Goal: Task Accomplishment & Management: Use online tool/utility

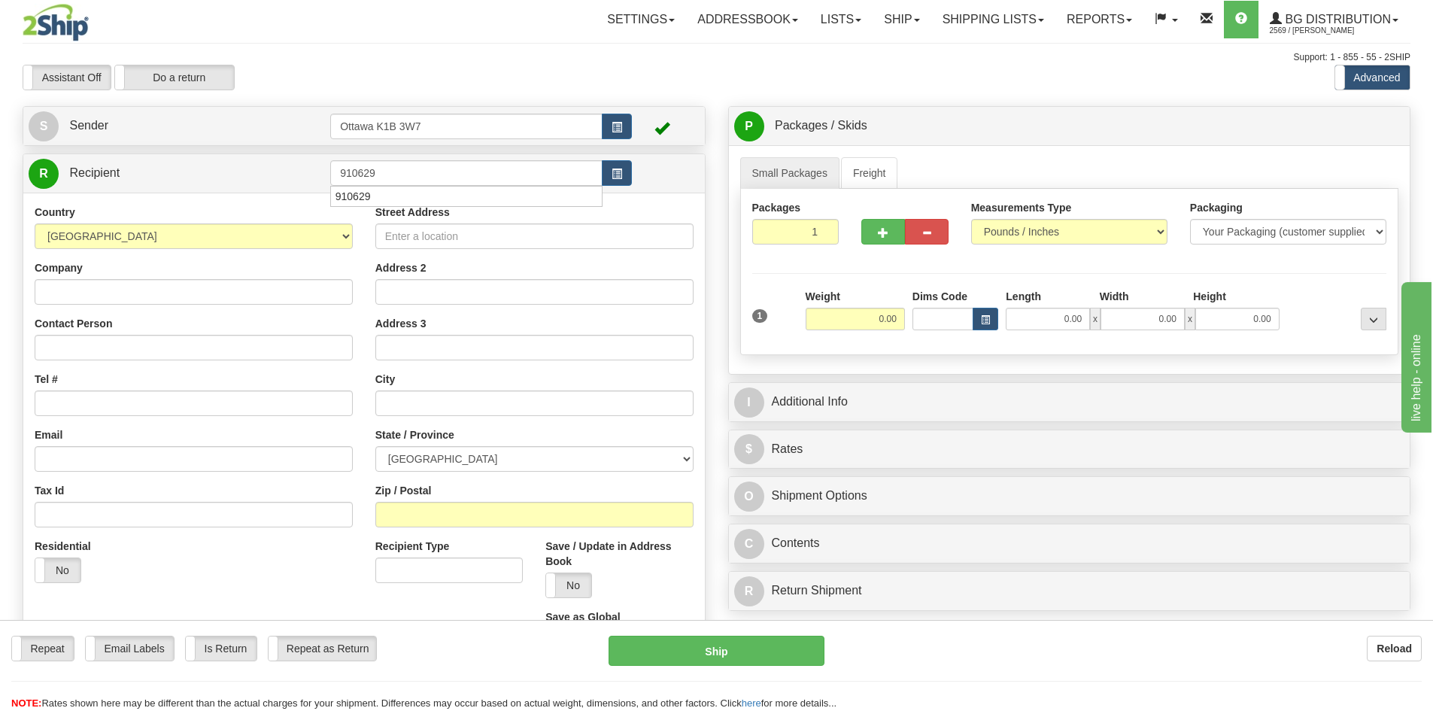
type input "910629"
click at [466, 93] on div "Toggle navigation Settings Shipping Preferences Fields Preferences New" at bounding box center [716, 427] width 1433 height 855
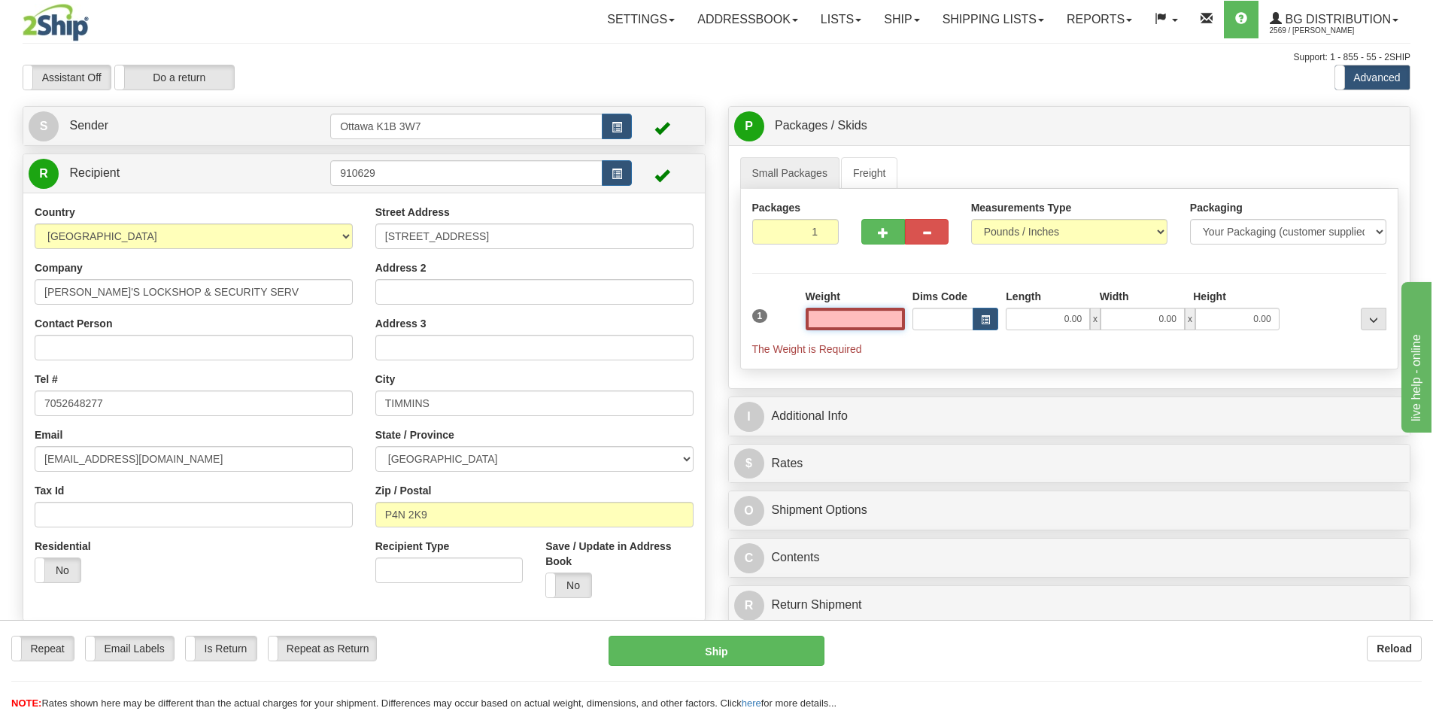
click at [821, 311] on input "text" at bounding box center [855, 319] width 99 height 23
type input "10"
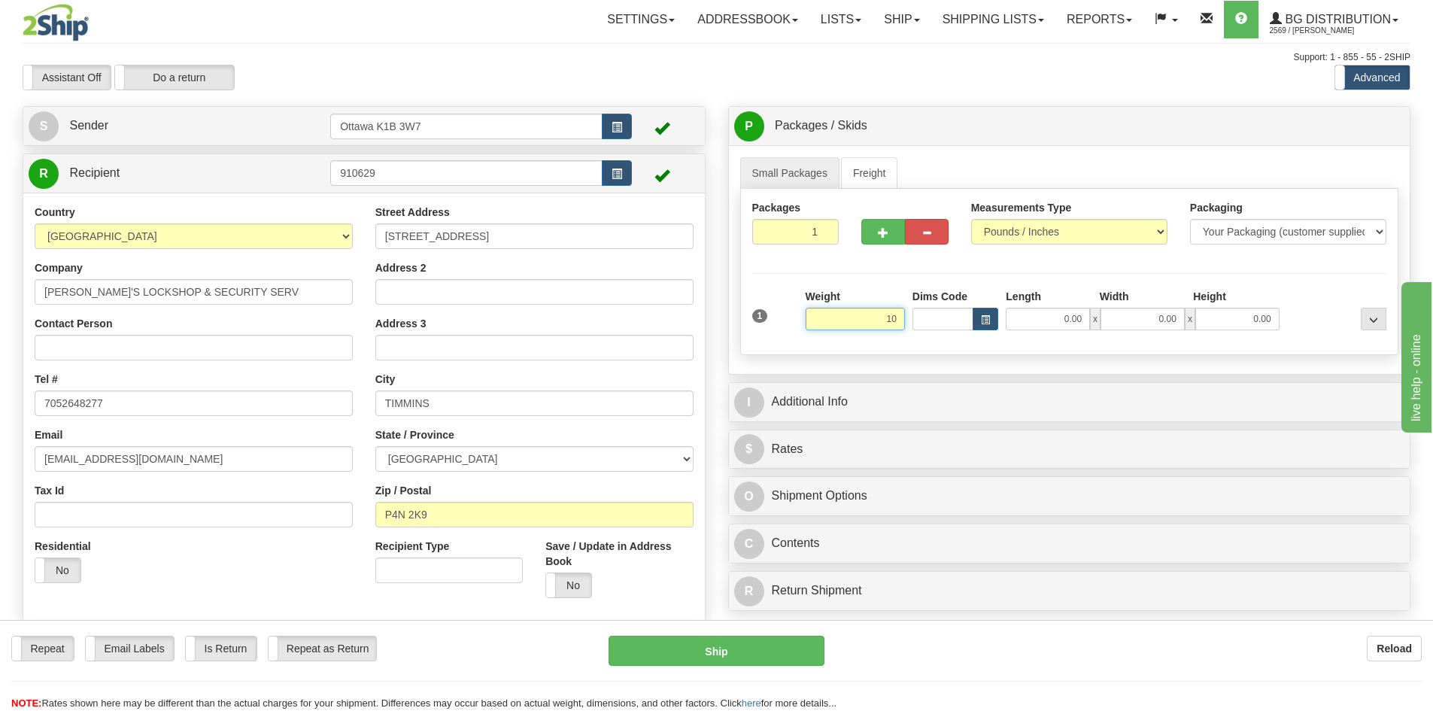
drag, startPoint x: 862, startPoint y: 322, endPoint x: 954, endPoint y: 323, distance: 91.8
click at [919, 322] on div "1 Weight 10 Dims Code Length" at bounding box center [1070, 315] width 643 height 53
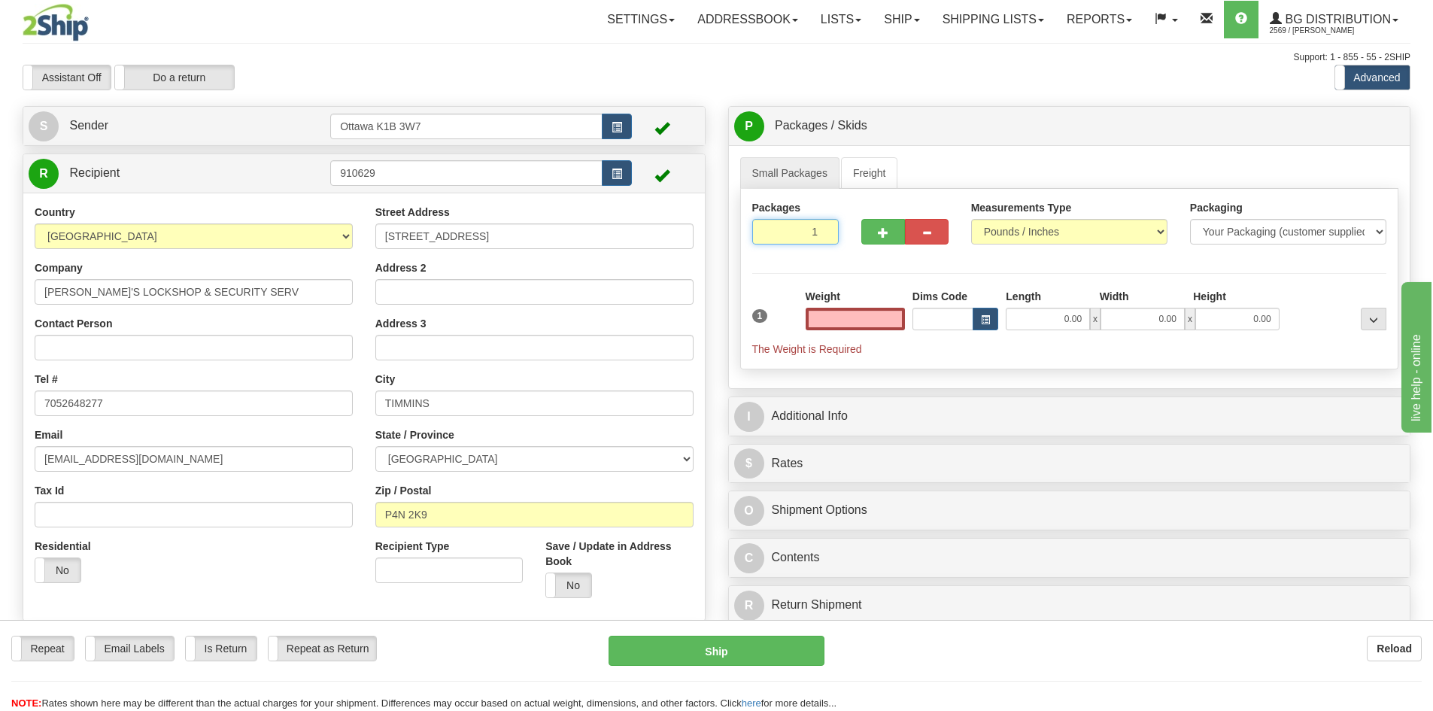
type input "0.00"
drag, startPoint x: 791, startPoint y: 230, endPoint x: 1016, endPoint y: 273, distance: 229.0
click at [961, 256] on div "Packages 1 1" at bounding box center [1070, 229] width 658 height 58
type input "3"
click at [1019, 273] on div "Packages 3 1 Measurements Type" at bounding box center [1069, 279] width 659 height 181
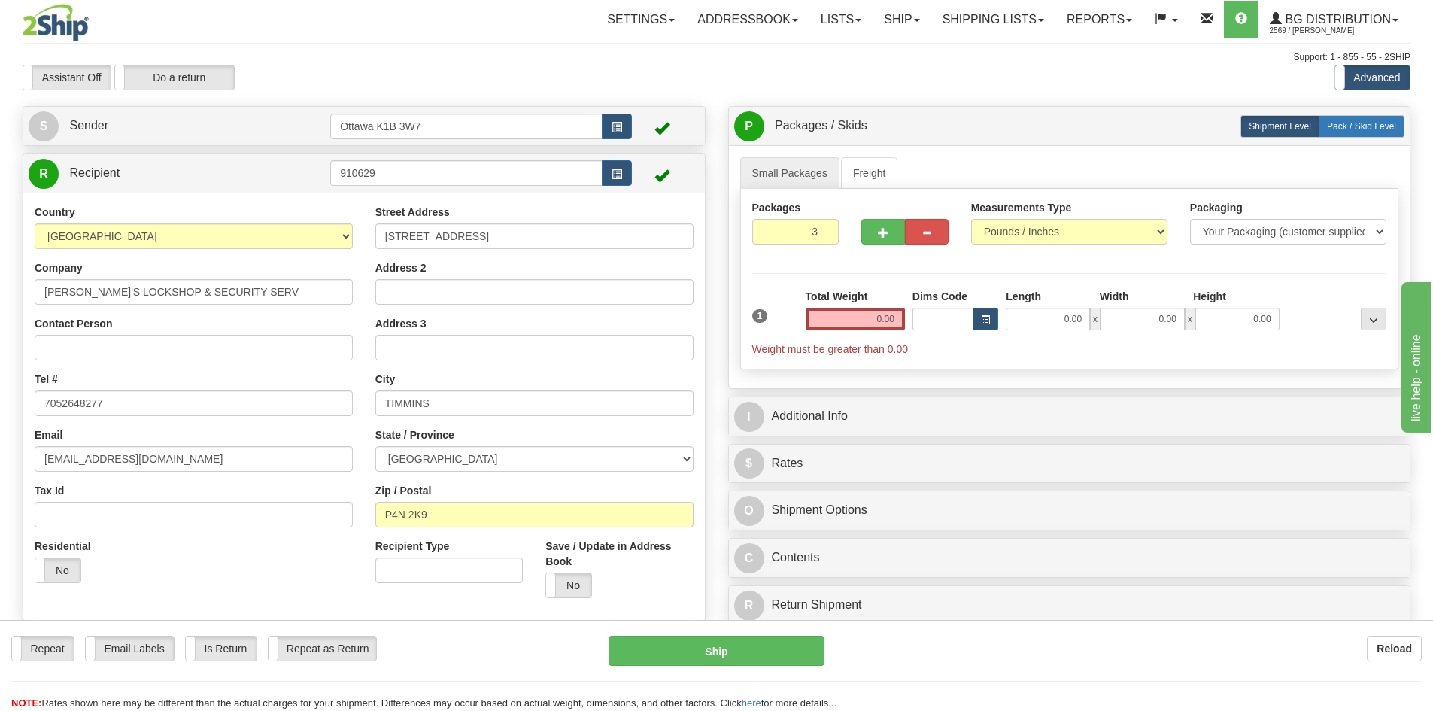
click at [1372, 129] on span "Pack / Skid Level" at bounding box center [1361, 126] width 69 height 11
radio input "true"
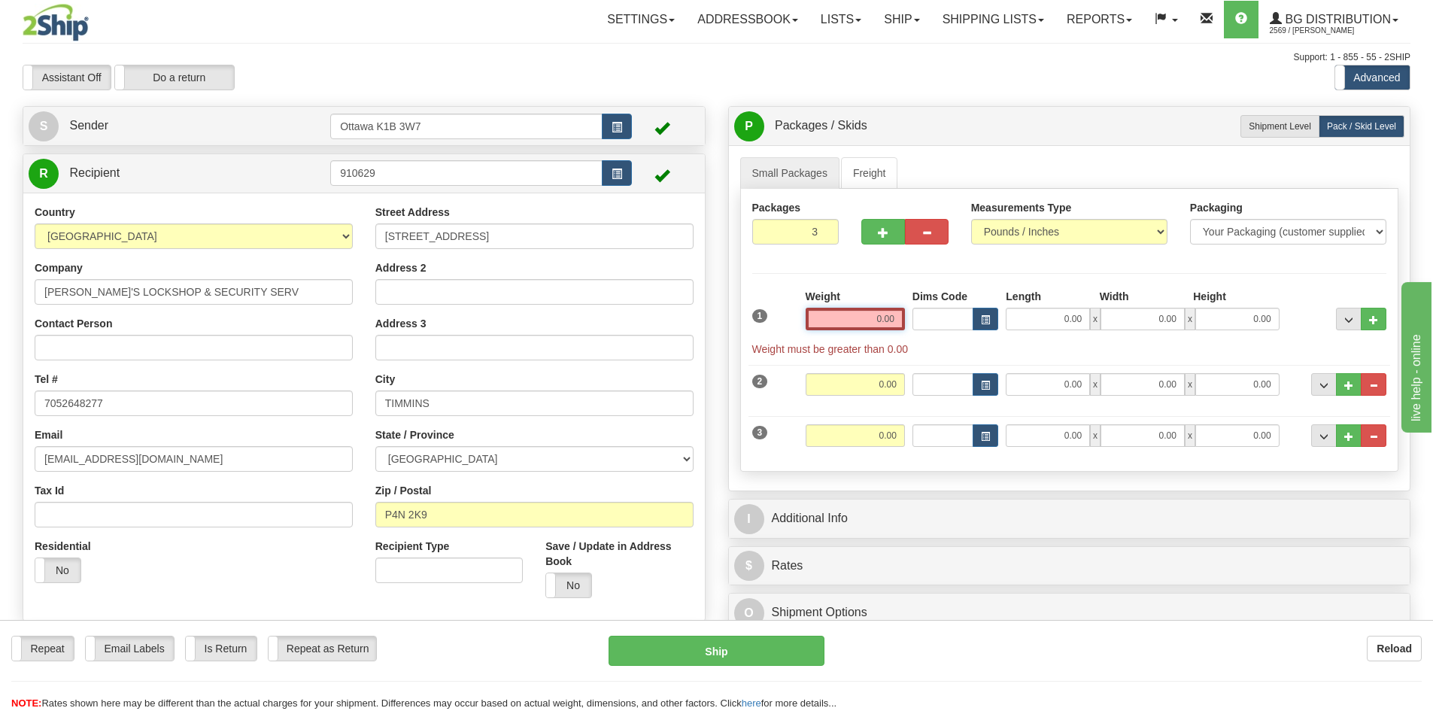
click at [867, 317] on input "0.00" at bounding box center [855, 319] width 99 height 23
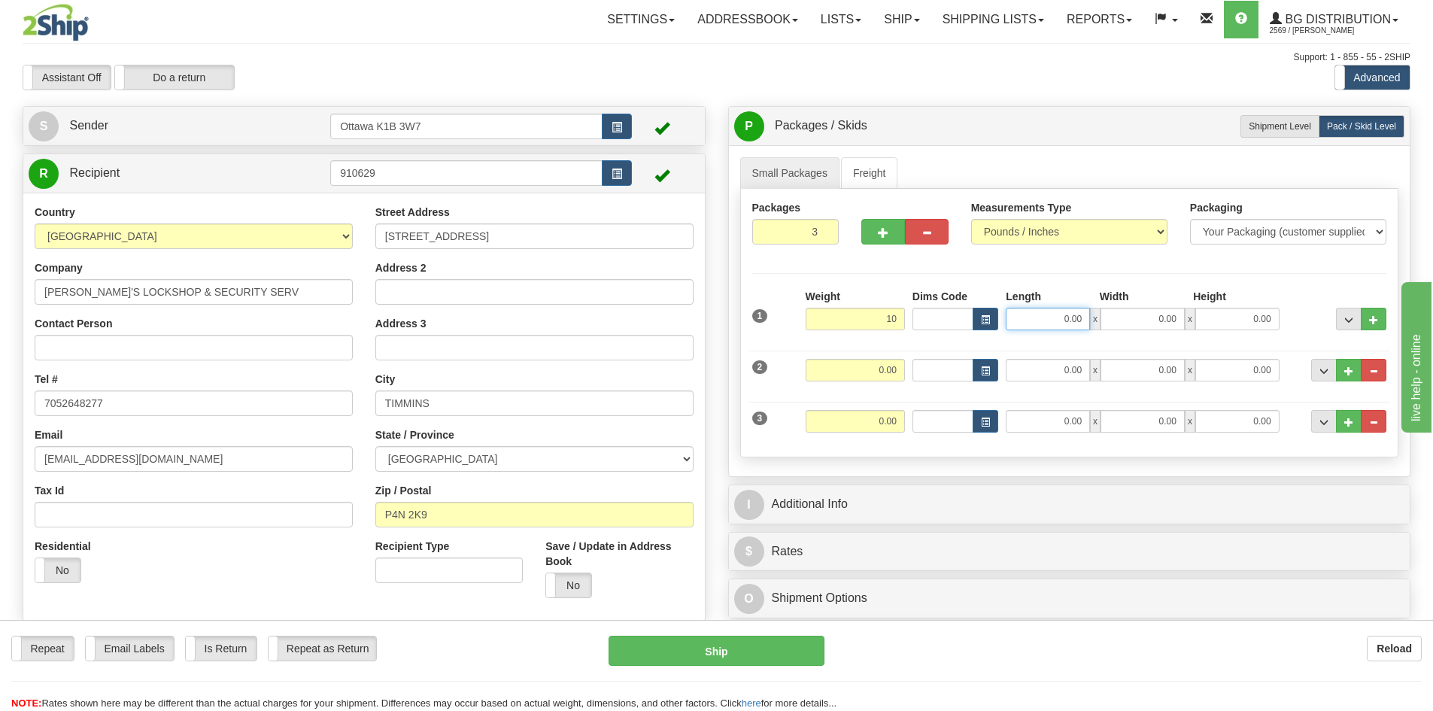
type input "10.00"
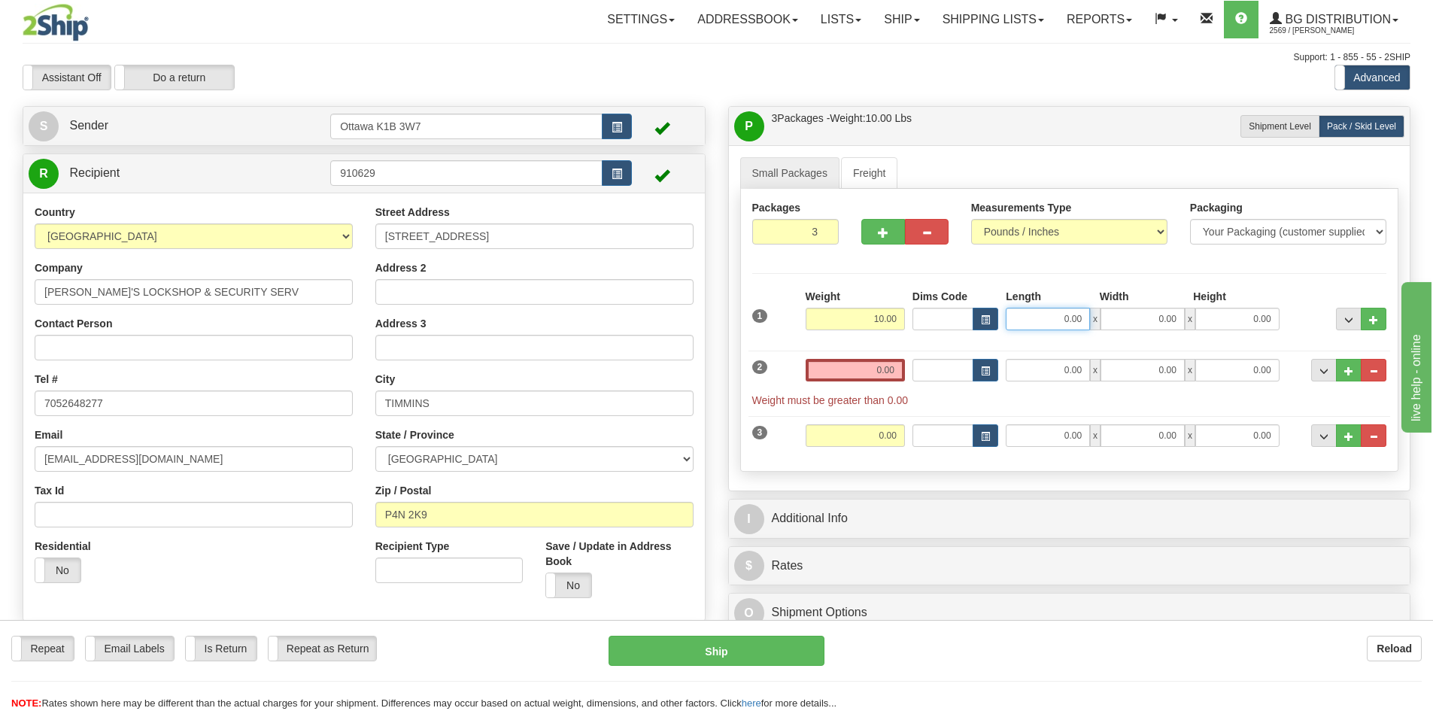
click at [1045, 322] on input "0.00" at bounding box center [1048, 319] width 84 height 23
type input "97.00"
click at [835, 374] on input "0.00" at bounding box center [855, 370] width 99 height 23
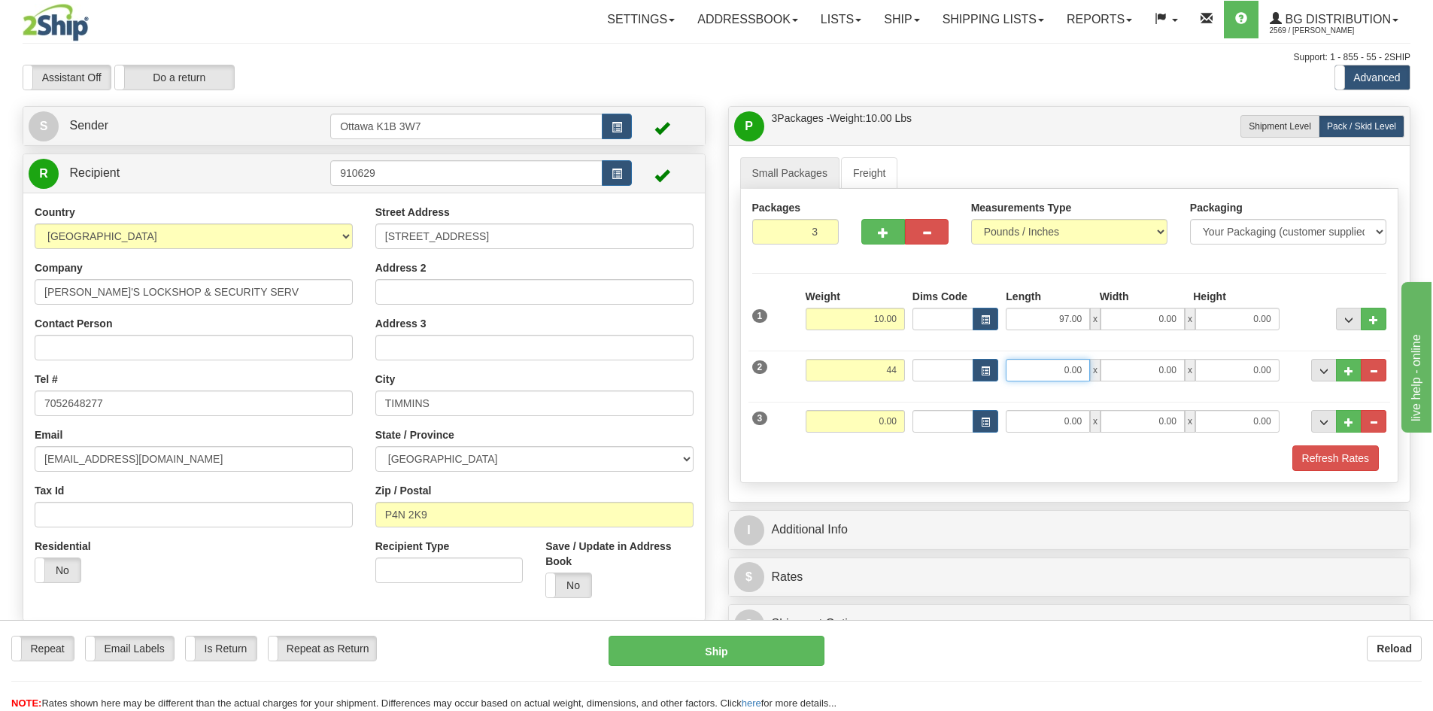
type input "44.00"
click at [1051, 375] on input "0.00" at bounding box center [1048, 370] width 84 height 23
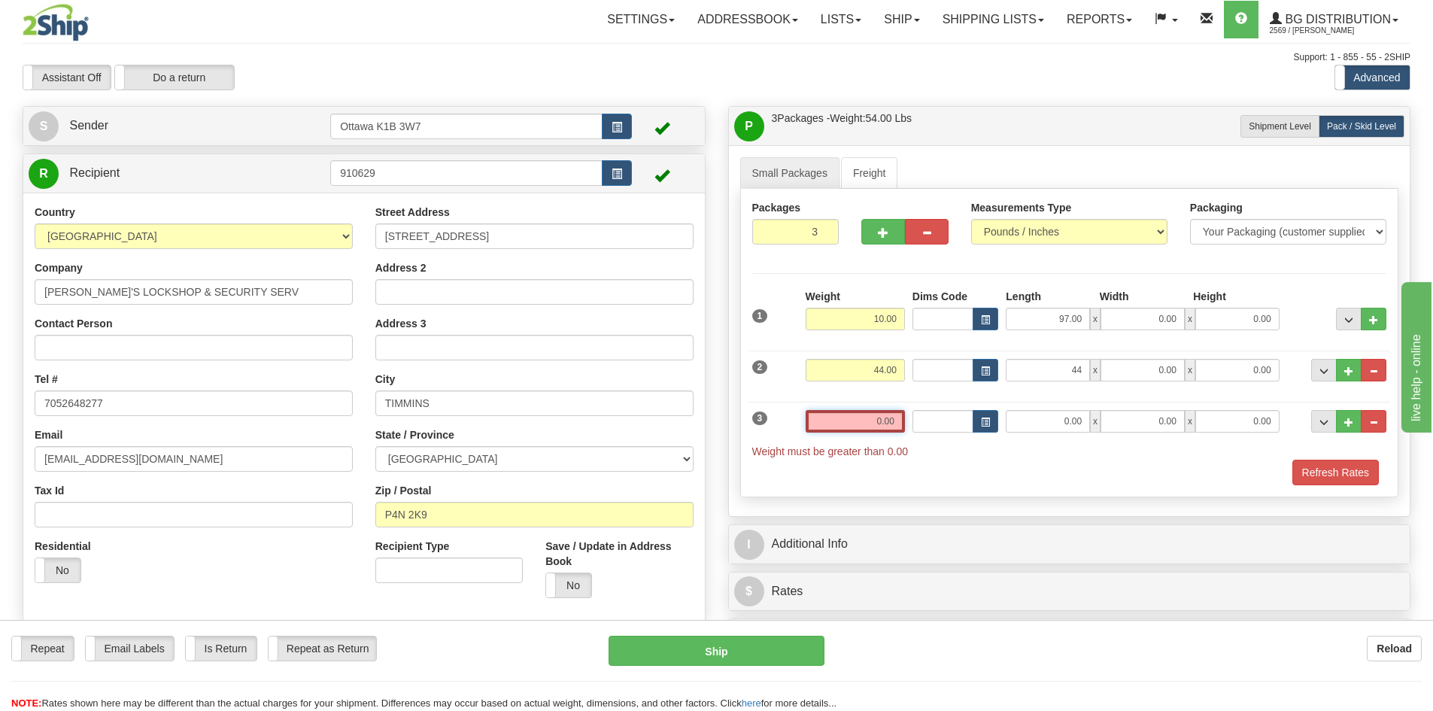
type input "44.00"
click at [822, 421] on input "0.00" at bounding box center [855, 421] width 99 height 23
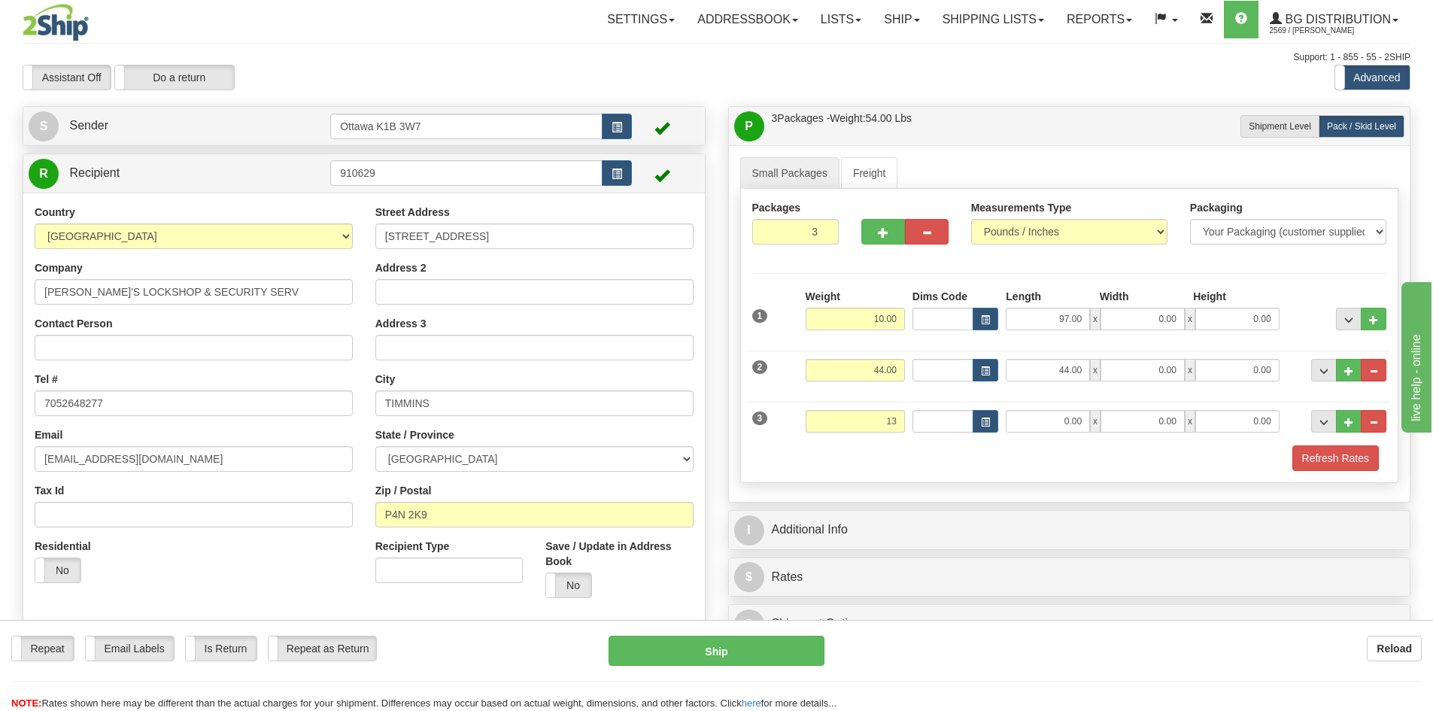
type input "13.00"
click at [1053, 404] on div "3 Weight 13.00 Dims Code Length Width Height" at bounding box center [1070, 419] width 643 height 50
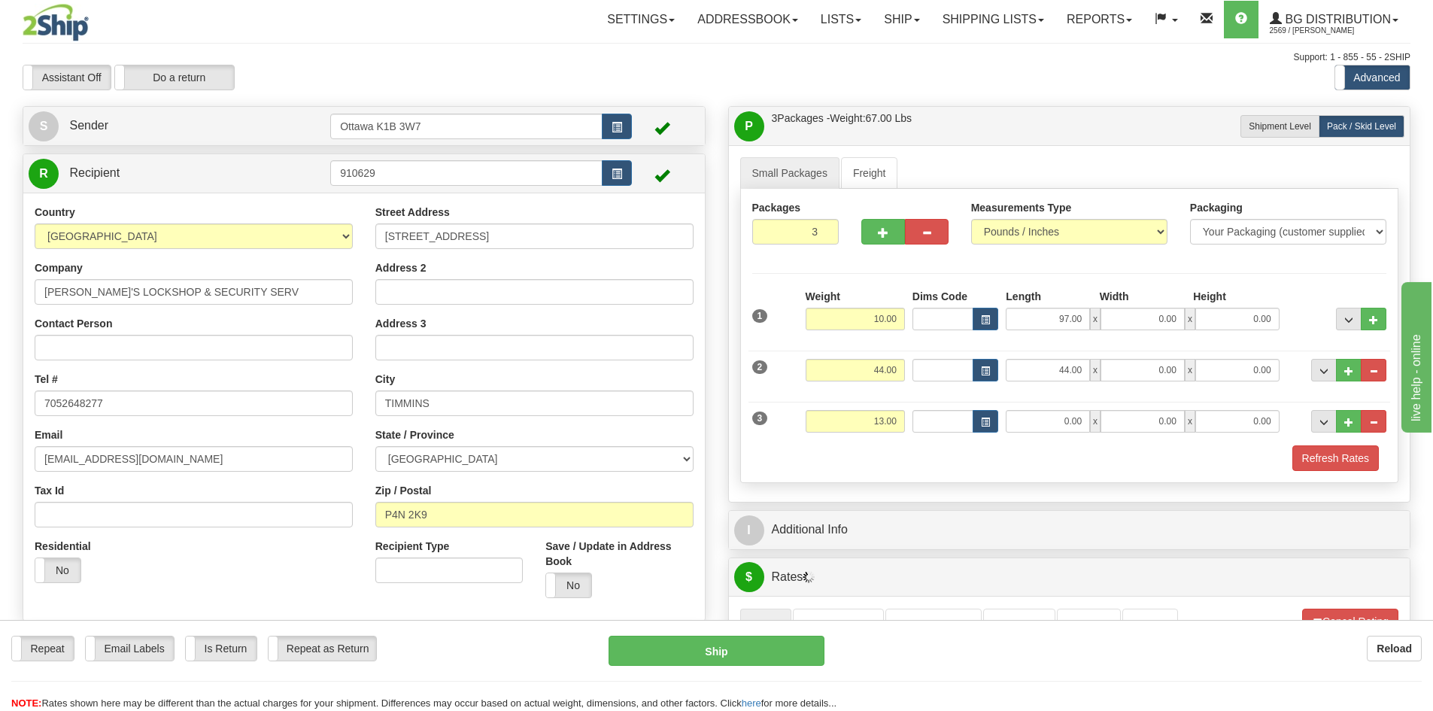
click at [1049, 433] on div "3 Weight 13.00 Dims Code Length Width Height" at bounding box center [1070, 419] width 643 height 50
click at [1037, 430] on input "0.00" at bounding box center [1048, 421] width 84 height 23
type input "0.00"
click at [1306, 454] on button "Refresh Rates" at bounding box center [1336, 458] width 87 height 26
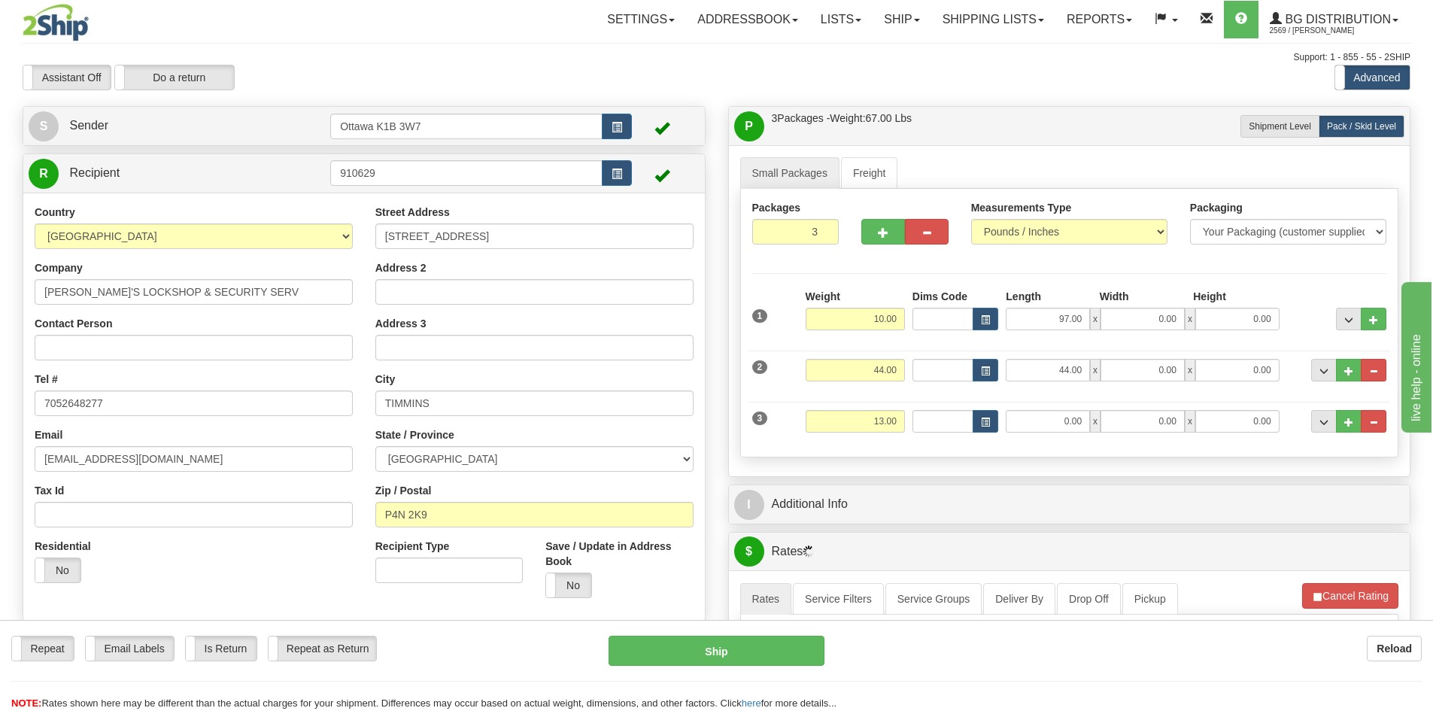
click at [820, 518] on div "P Packages / Skids 3 Packages - Weight: 67.00 Lbs 1 Skids - Weight: 0.00 Lbs Sh…" at bounding box center [1070, 572] width 706 height 933
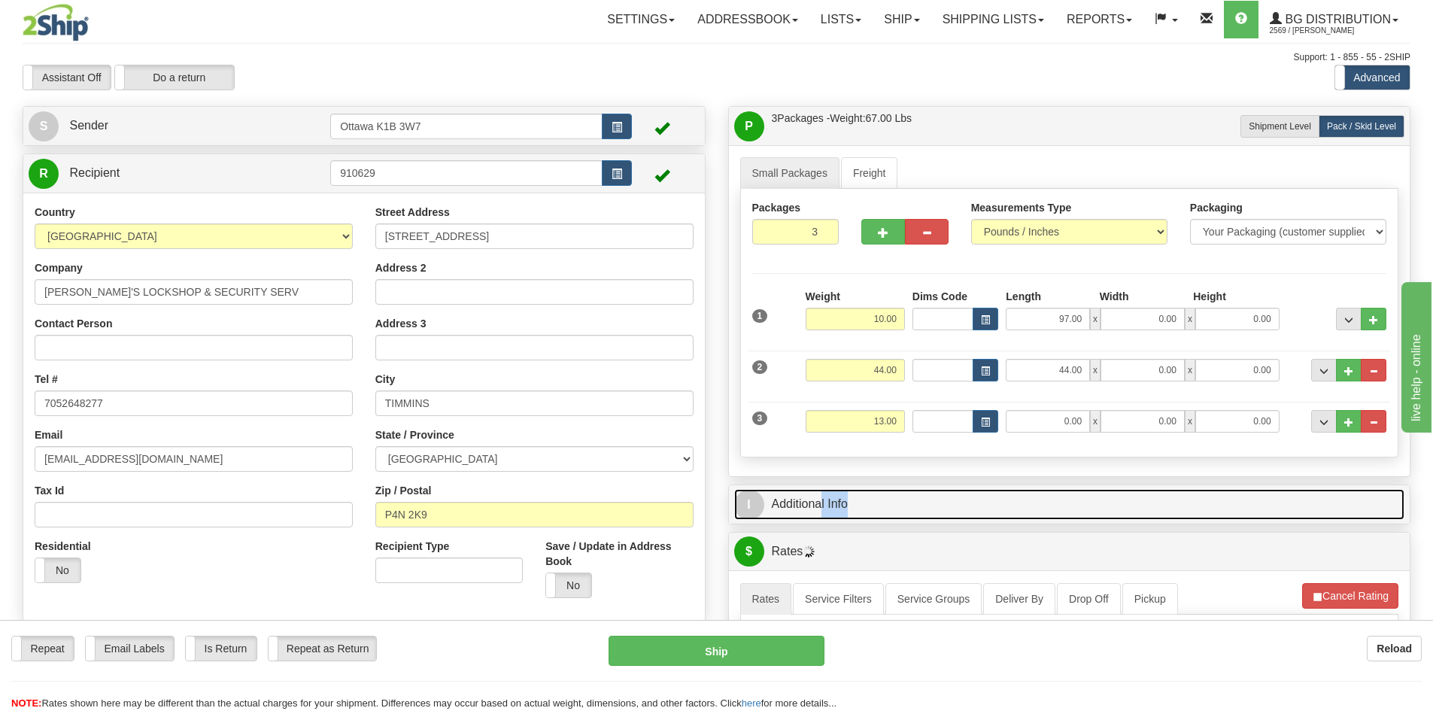
click at [840, 493] on link "I Additional Info" at bounding box center [1069, 504] width 671 height 31
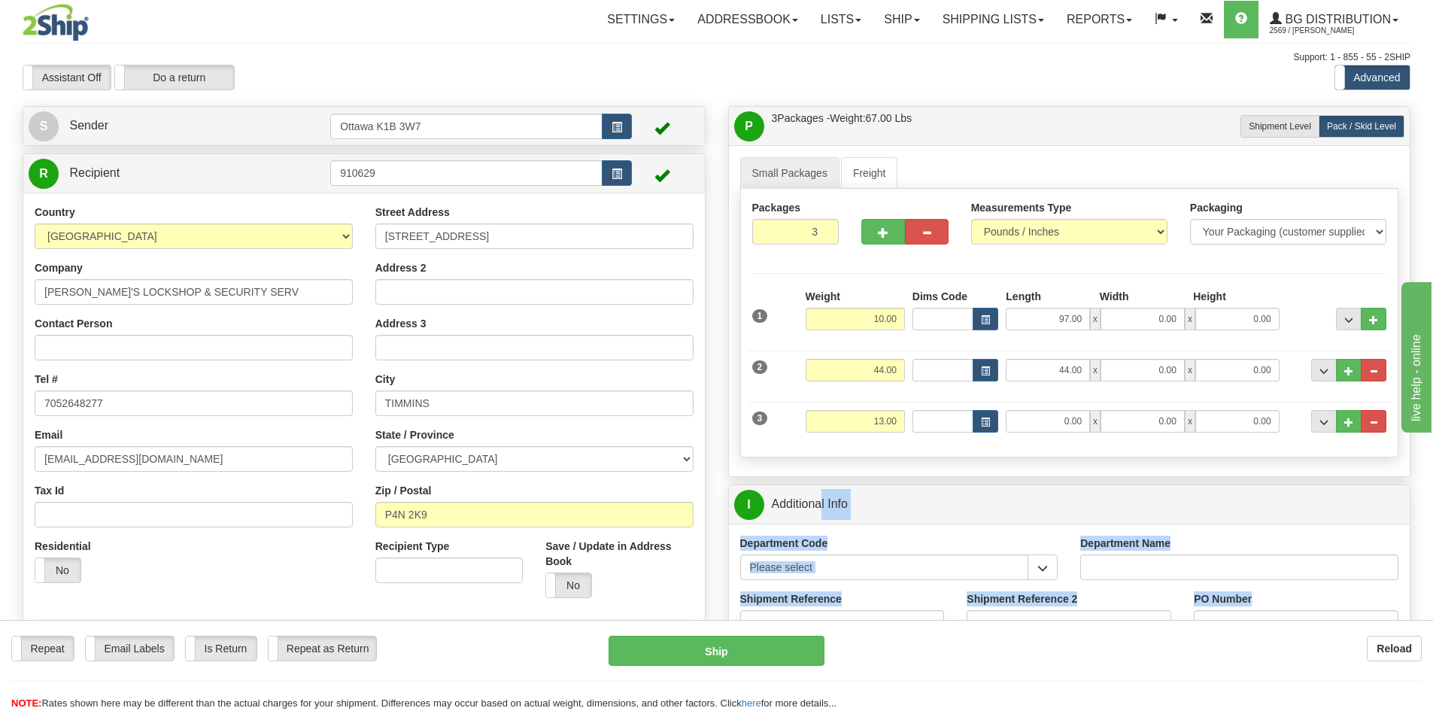
click at [962, 520] on div "I Additional Info" at bounding box center [1070, 504] width 682 height 38
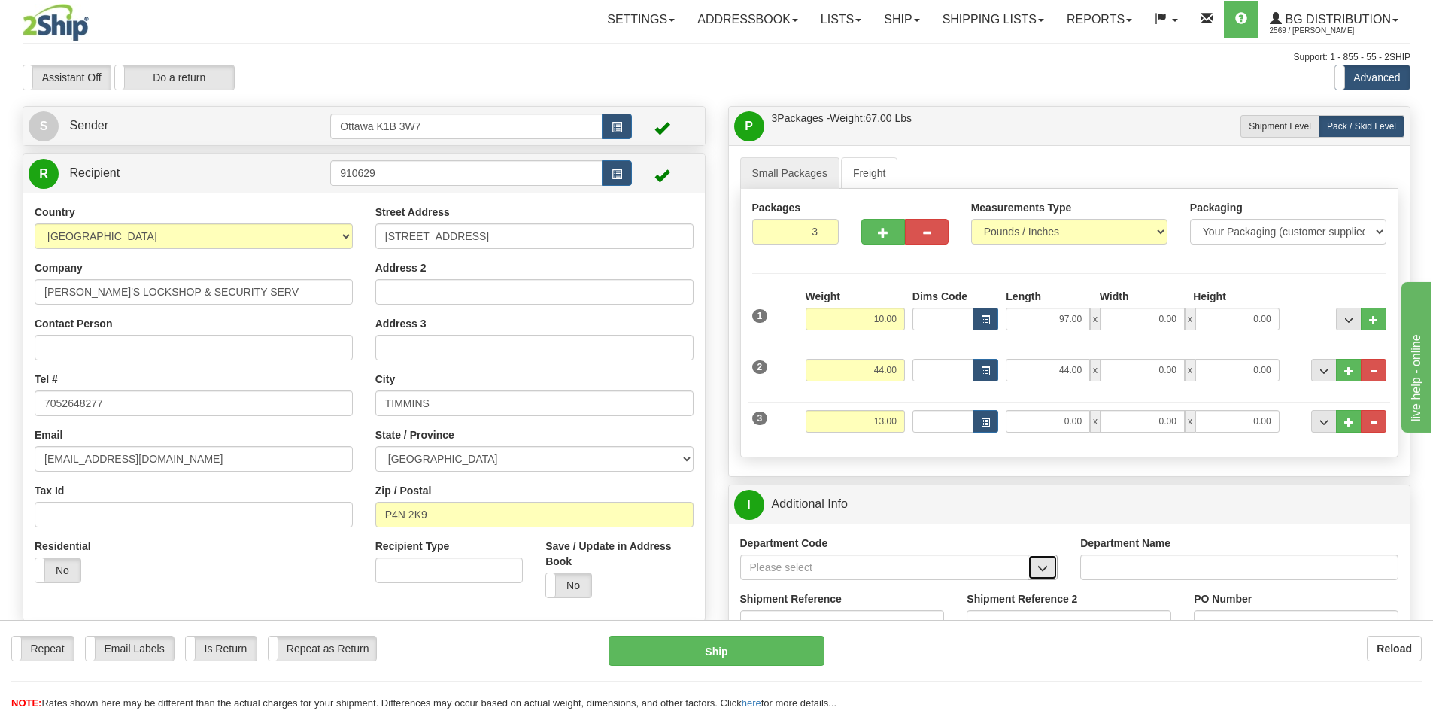
click at [1049, 562] on button "button" at bounding box center [1043, 567] width 30 height 26
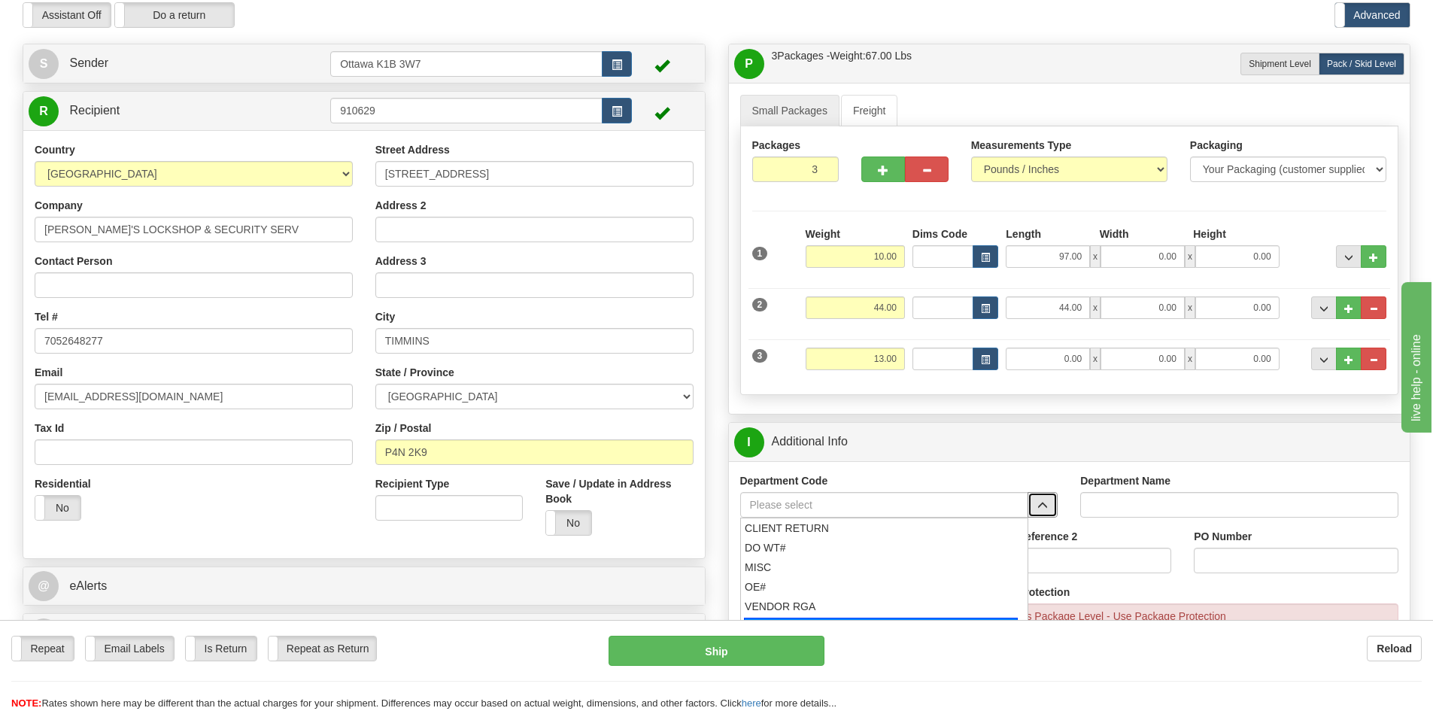
scroll to position [150, 0]
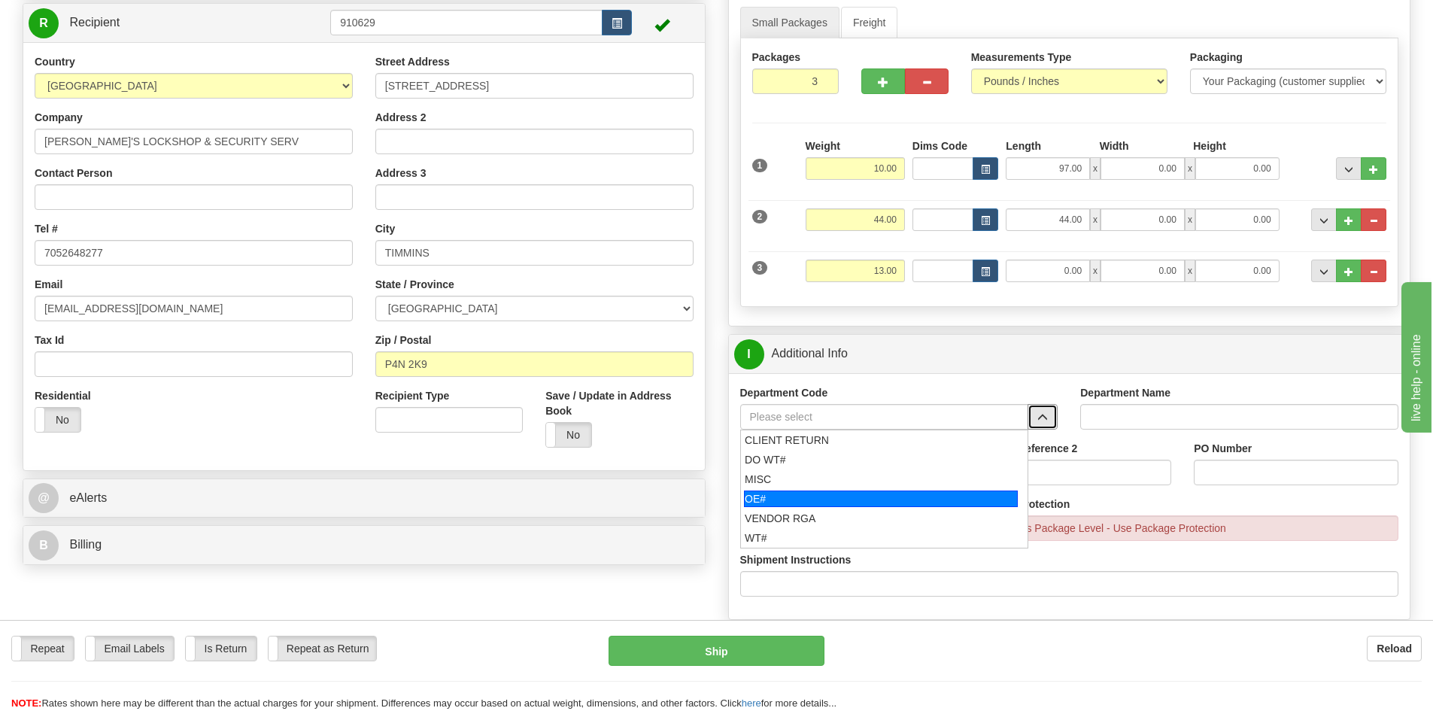
click at [867, 502] on div "OE#" at bounding box center [881, 499] width 274 height 17
type input "OE#"
type input "ORDERS"
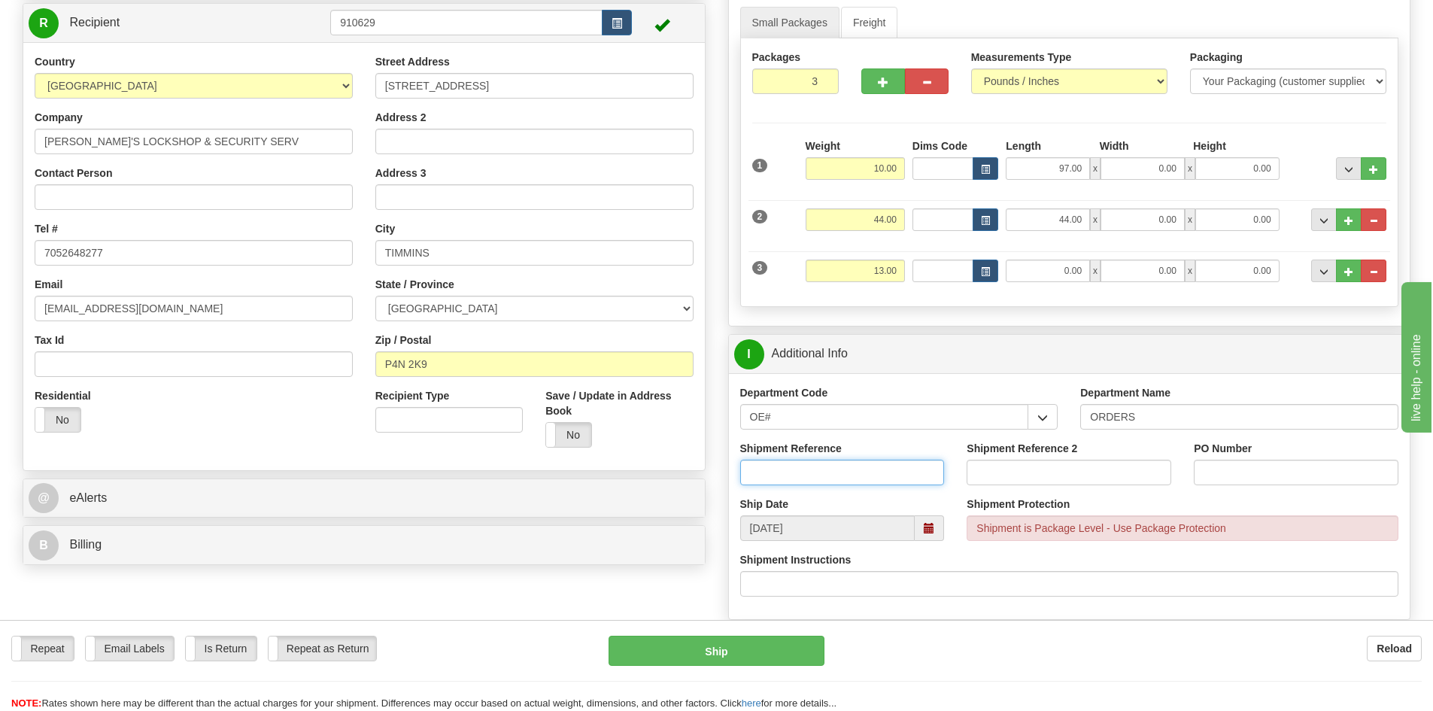
click at [861, 479] on input "Shipment Reference" at bounding box center [842, 473] width 205 height 26
type input "10201390-00"
click at [1210, 473] on input "PO Number" at bounding box center [1296, 473] width 205 height 26
click at [1001, 466] on input "Shipment Reference 2" at bounding box center [1069, 473] width 205 height 26
type input "10196928-00"
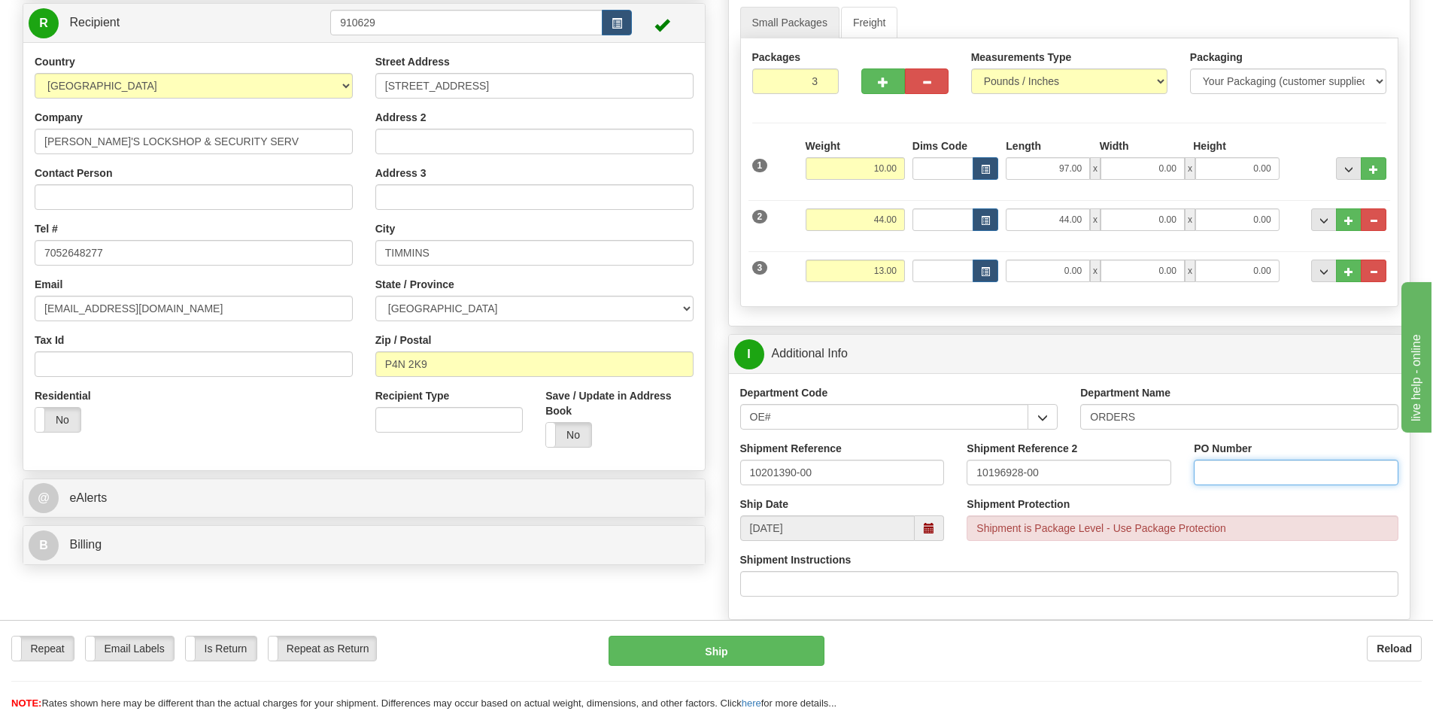
click at [1315, 467] on input "PO Number" at bounding box center [1296, 473] width 205 height 26
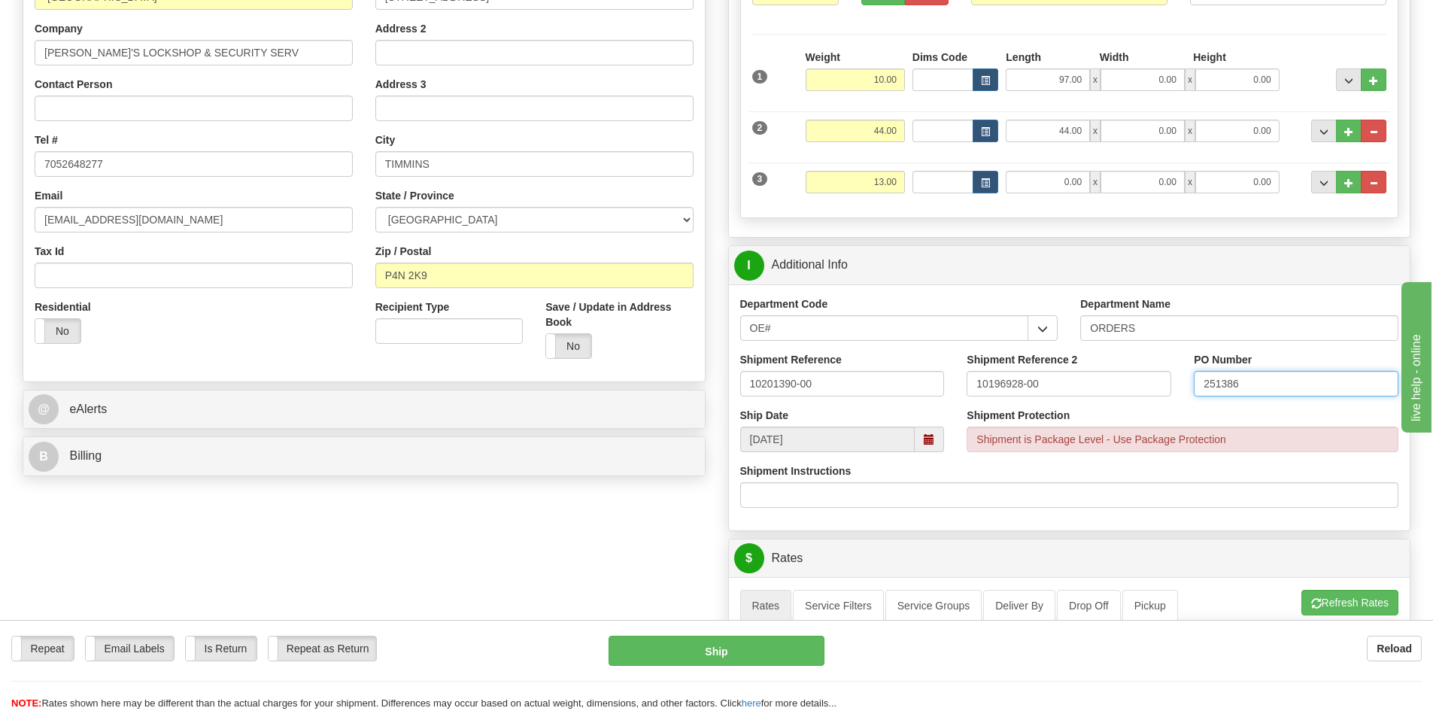
scroll to position [527, 0]
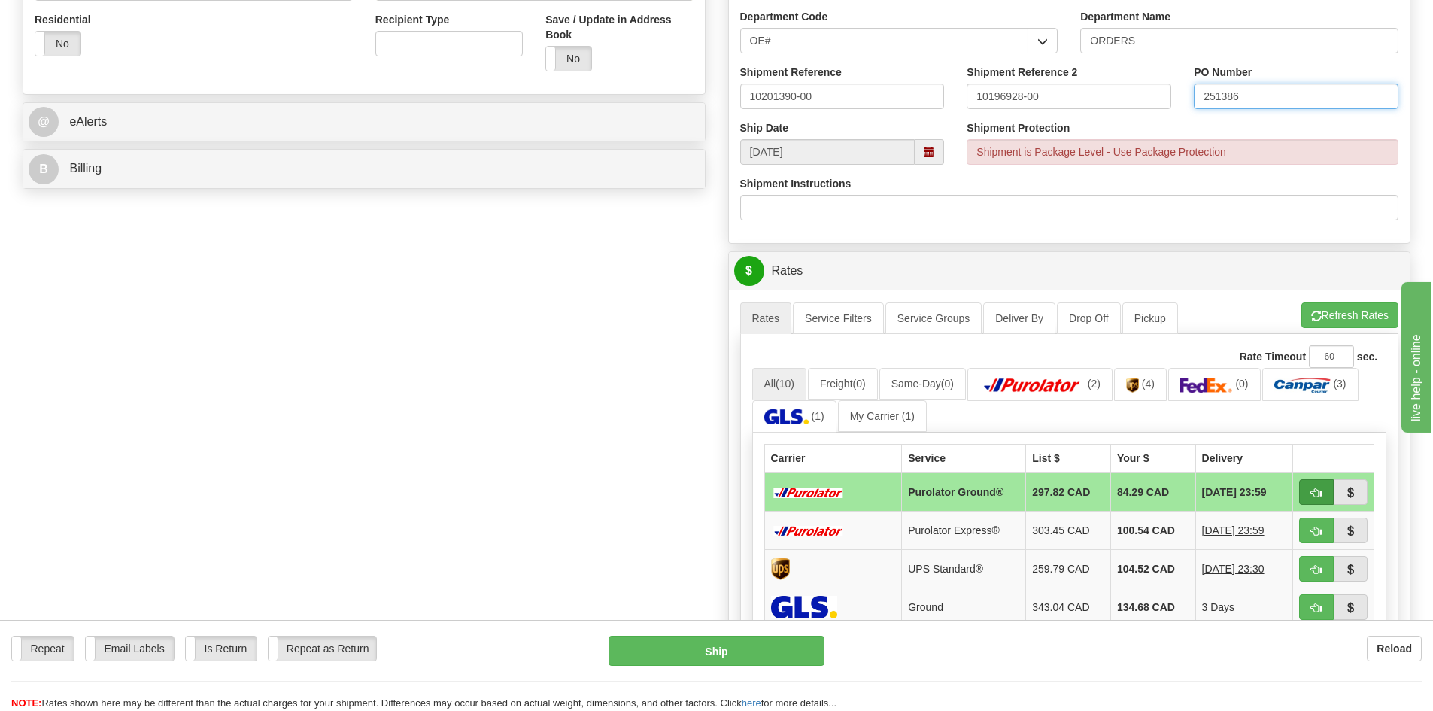
type input "251386"
click at [1316, 495] on span "button" at bounding box center [1316, 493] width 11 height 10
type input "260"
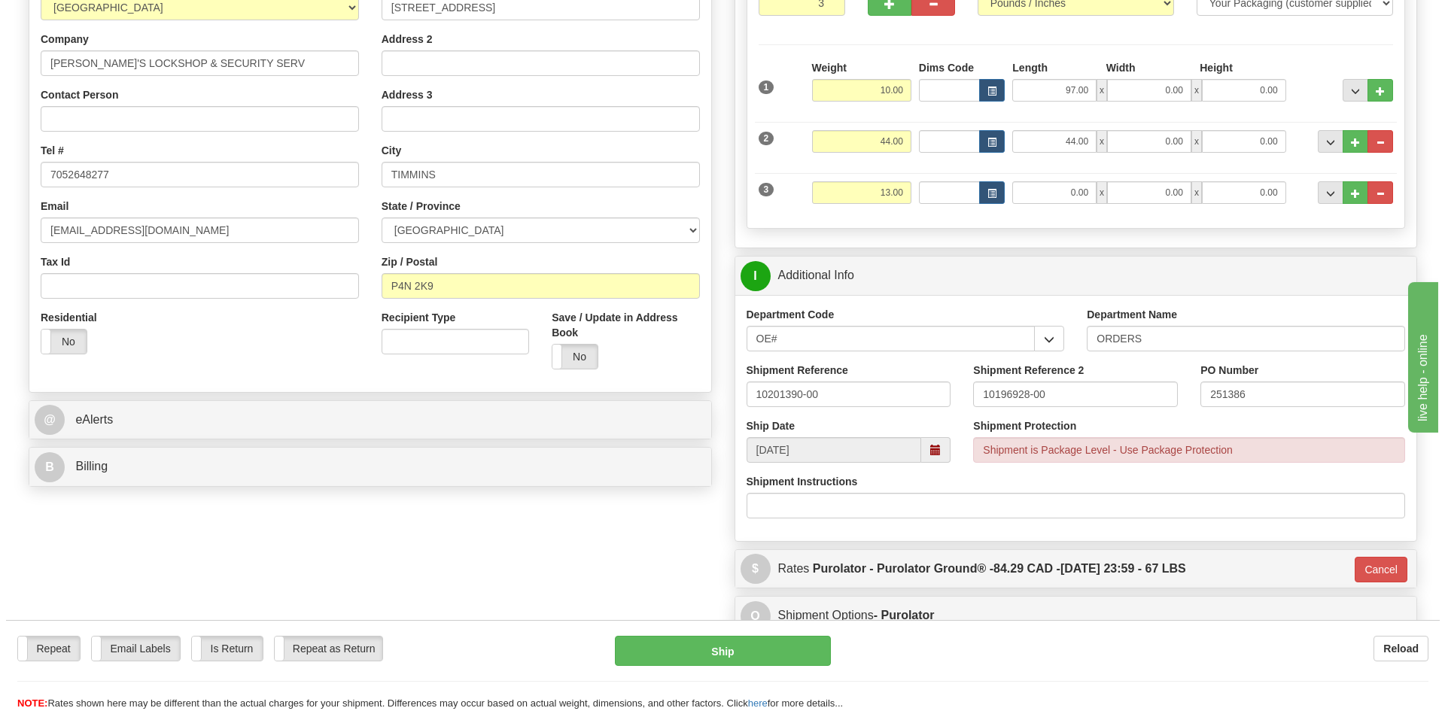
scroll to position [226, 0]
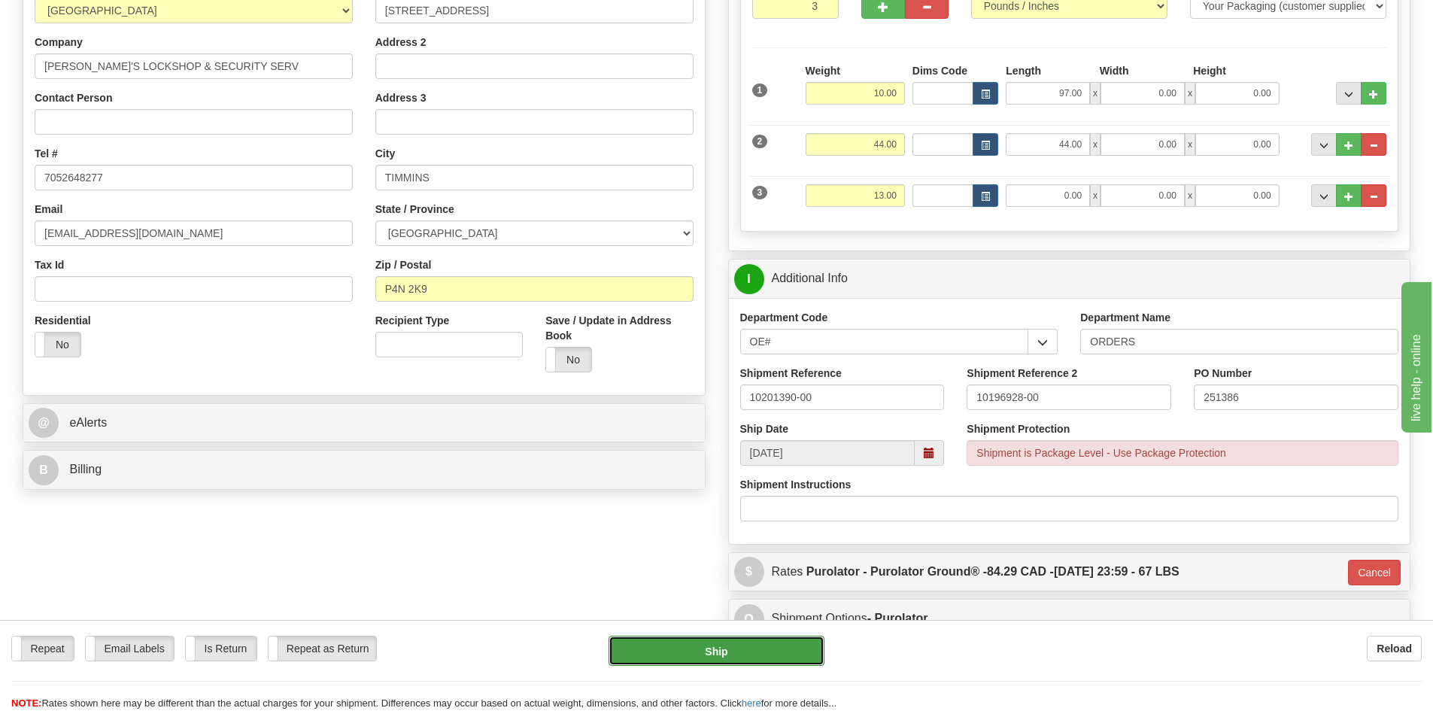
click at [725, 651] on button "Ship" at bounding box center [717, 651] width 216 height 30
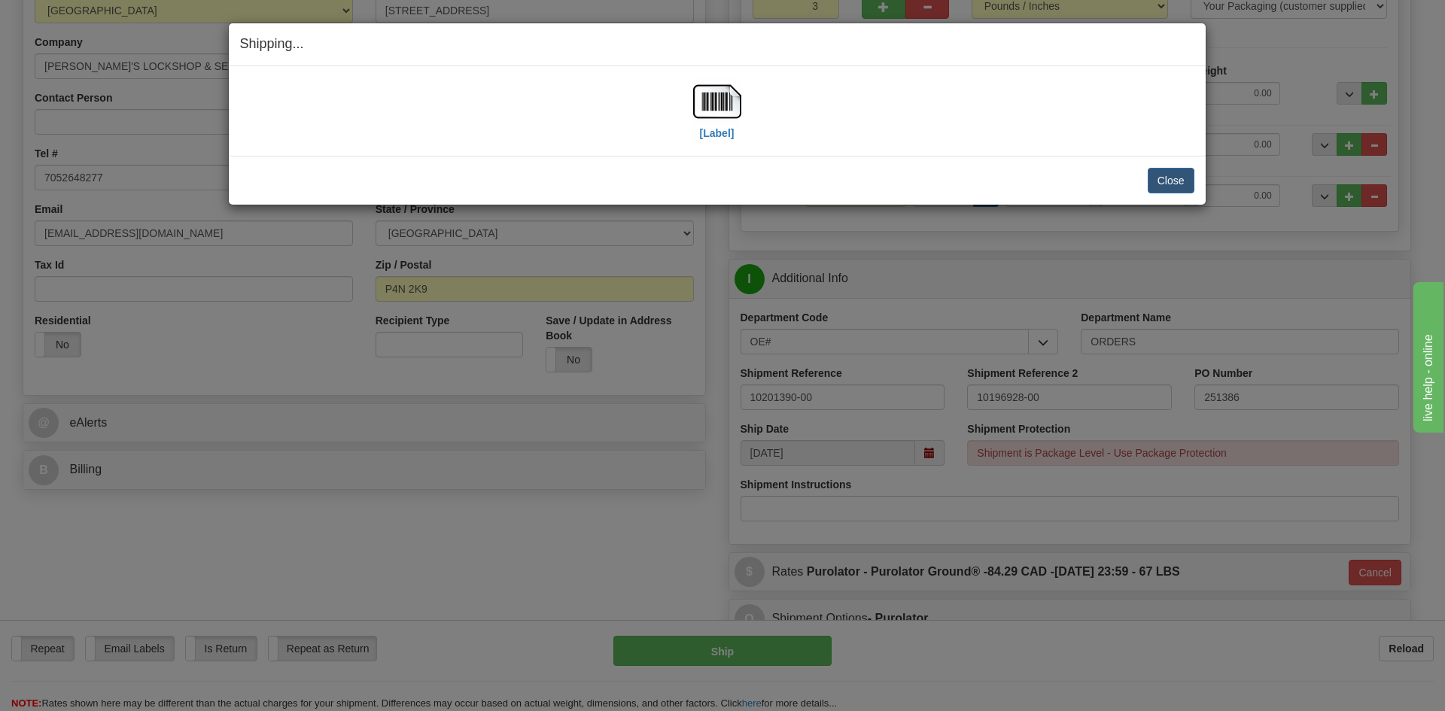
click at [731, 141] on div "[Label]" at bounding box center [717, 110] width 48 height 67
click at [730, 137] on label "[Label]" at bounding box center [717, 133] width 35 height 15
